Goal: Check status

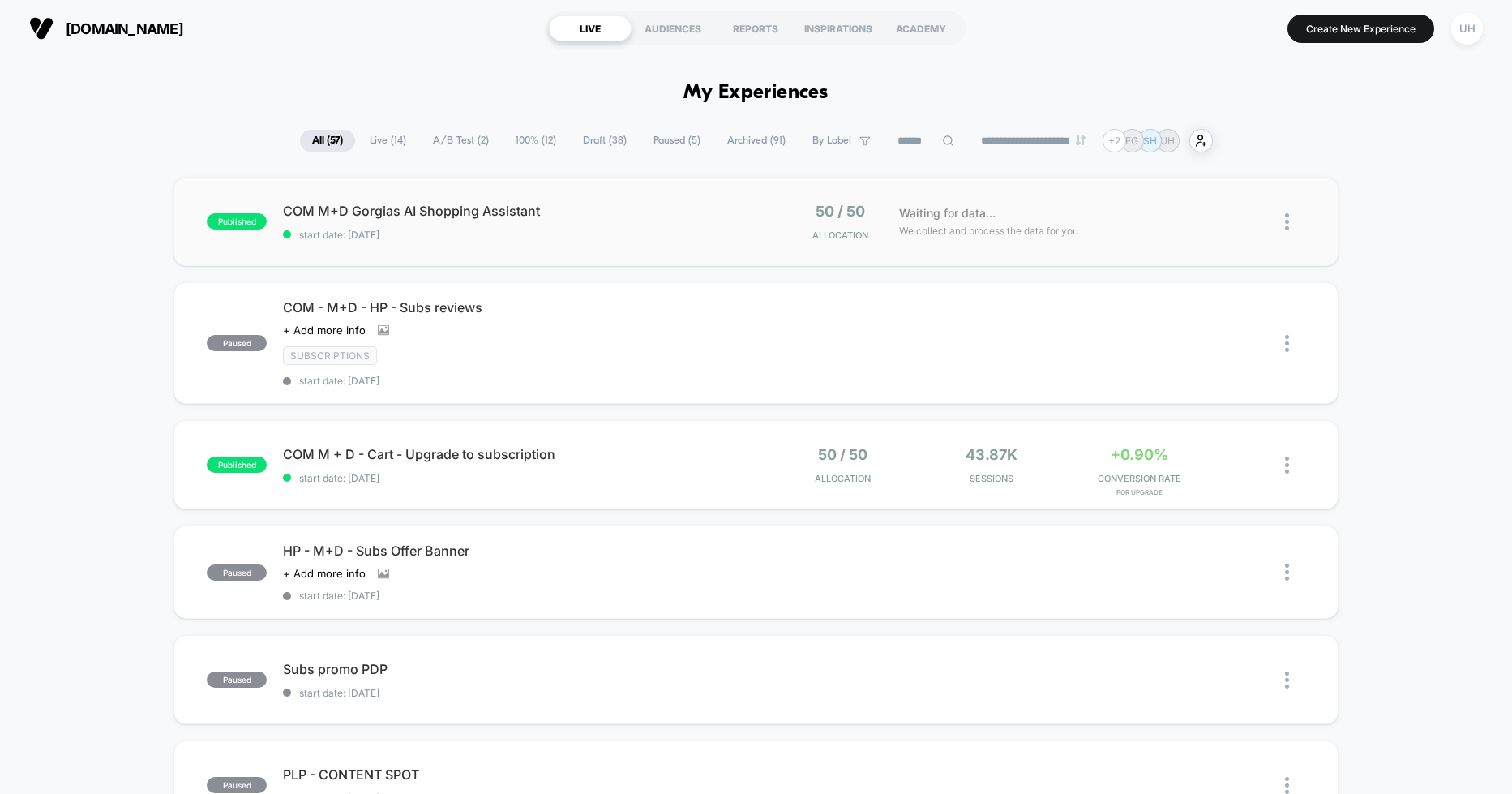
click at [702, 203] on span "COM M+D Gorgias AI Shopping Assistant" at bounding box center [518, 211] width 472 height 16
